Goal: Information Seeking & Learning: Learn about a topic

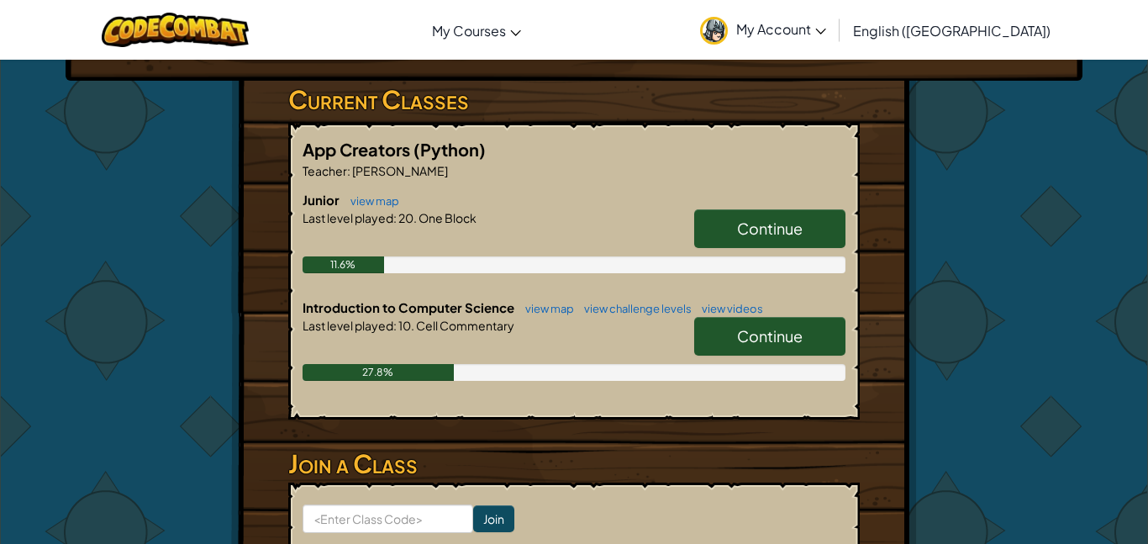
scroll to position [265, 0]
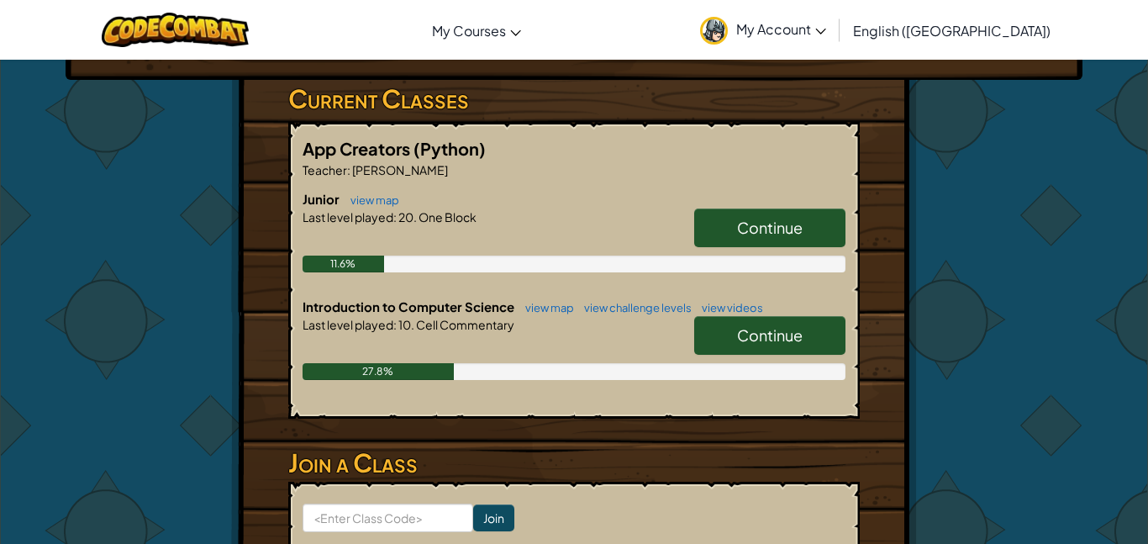
click at [796, 348] on link "Continue" at bounding box center [769, 335] width 151 height 39
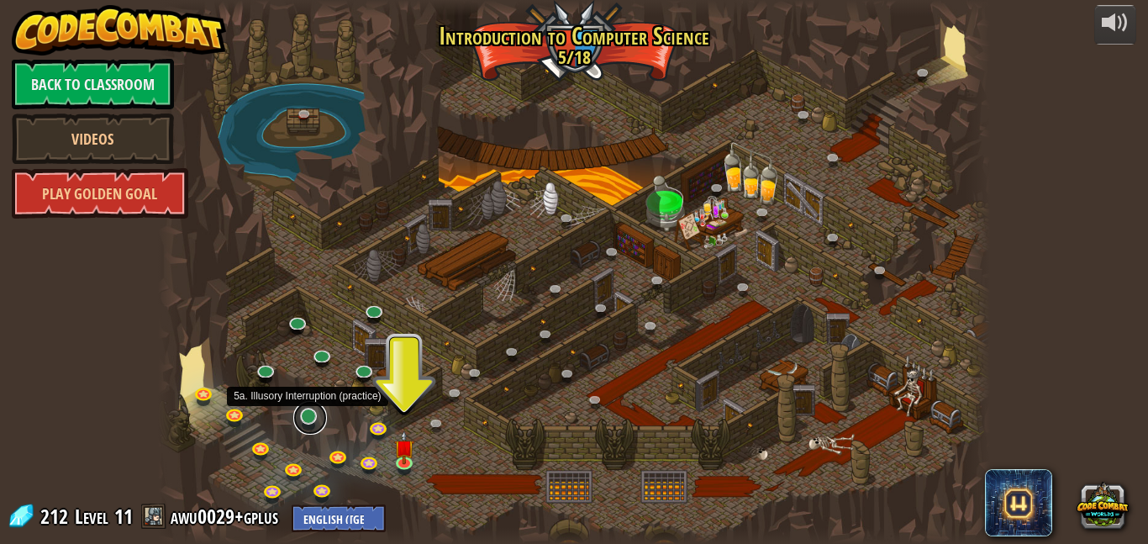
click at [318, 421] on link at bounding box center [310, 418] width 34 height 34
